Goal: Transaction & Acquisition: Purchase product/service

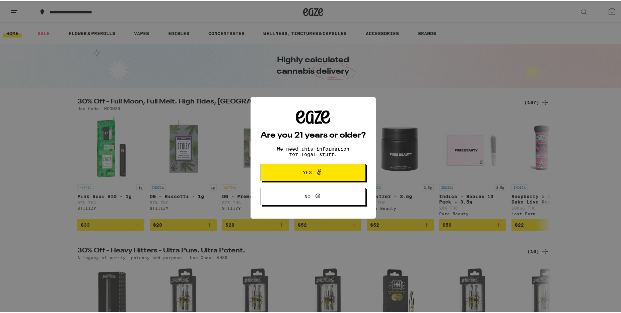
click at [328, 167] on button "Yes" at bounding box center [313, 170] width 105 height 17
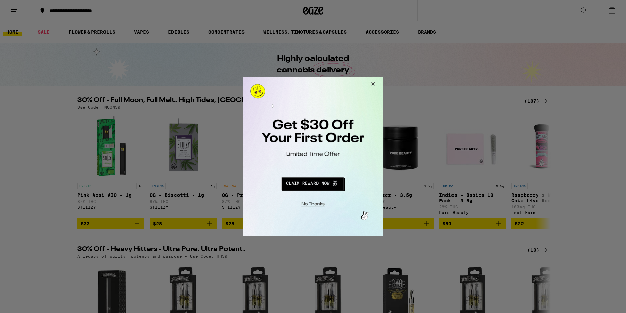
click at [373, 82] on button "Close Modal" at bounding box center [372, 85] width 18 height 16
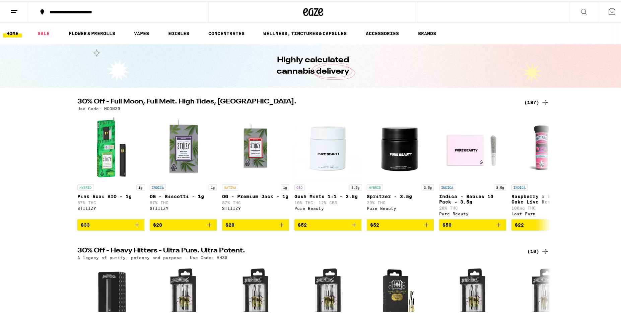
click at [12, 9] on line at bounding box center [14, 9] width 7 height 0
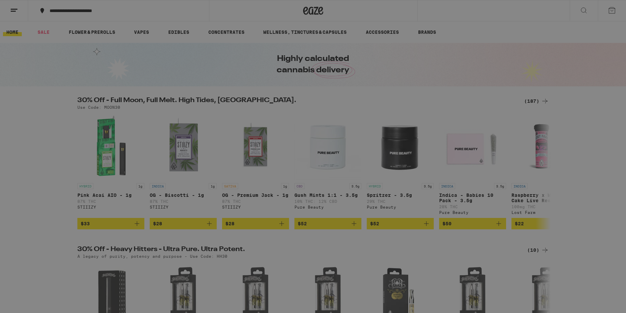
click at [79, 32] on button "Log In" at bounding box center [93, 35] width 118 height 13
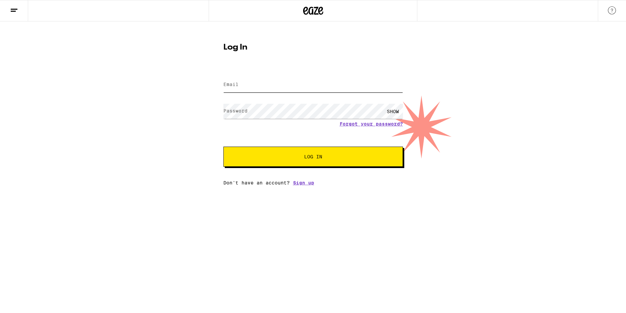
type input "[EMAIL_ADDRESS][DOMAIN_NAME]"
click at [292, 154] on button "Log In" at bounding box center [313, 157] width 180 height 20
